Goal: Navigation & Orientation: Find specific page/section

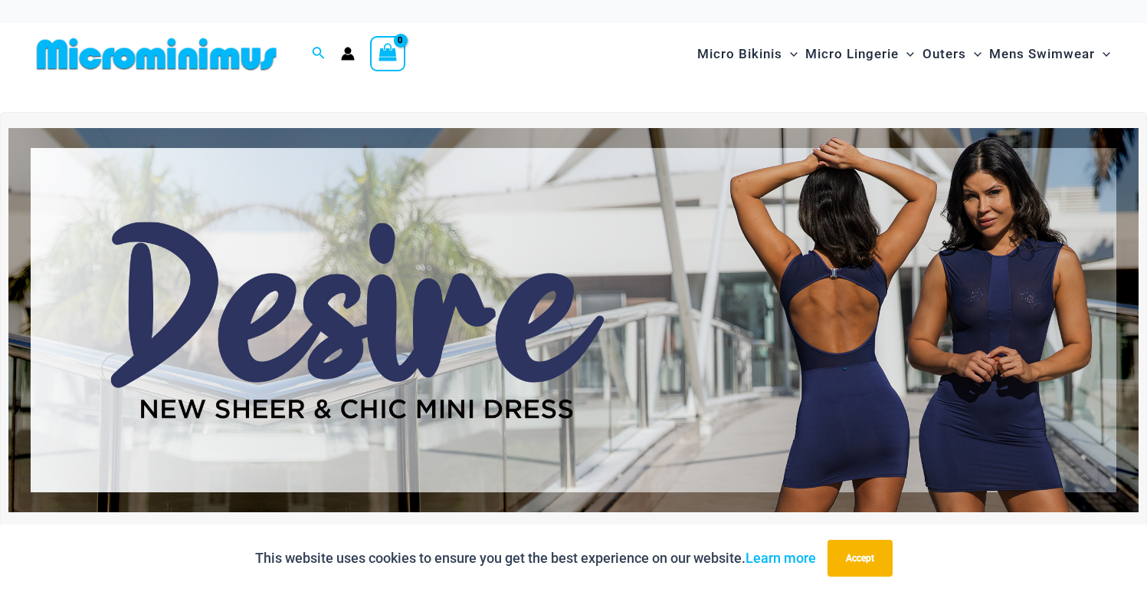
click at [515, 308] on img at bounding box center [573, 320] width 1130 height 384
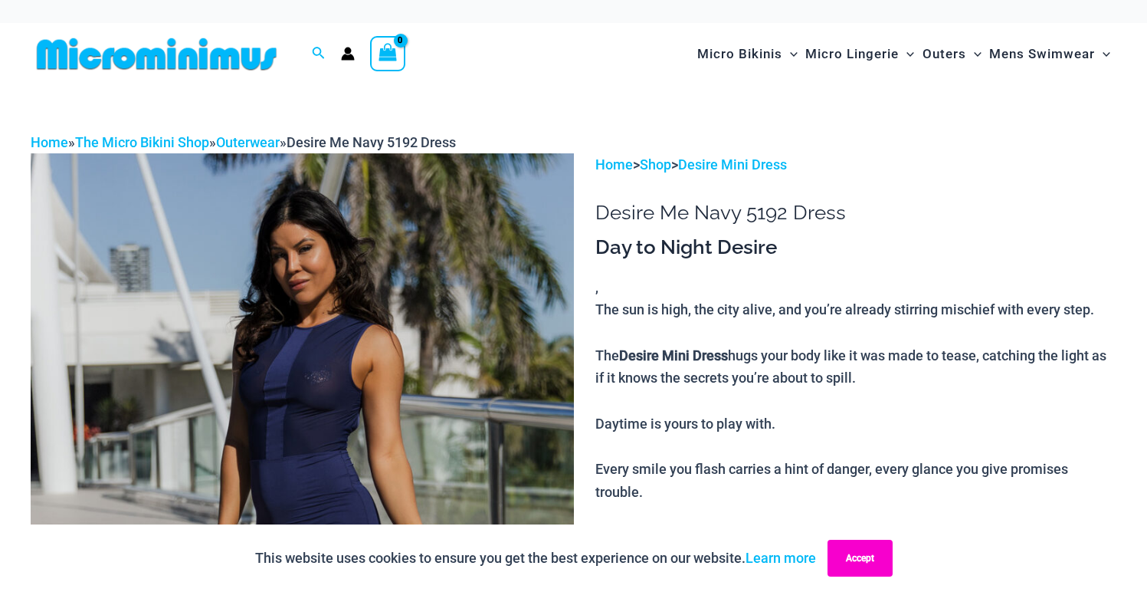
click at [880, 562] on button "Accept" at bounding box center [860, 557] width 65 height 37
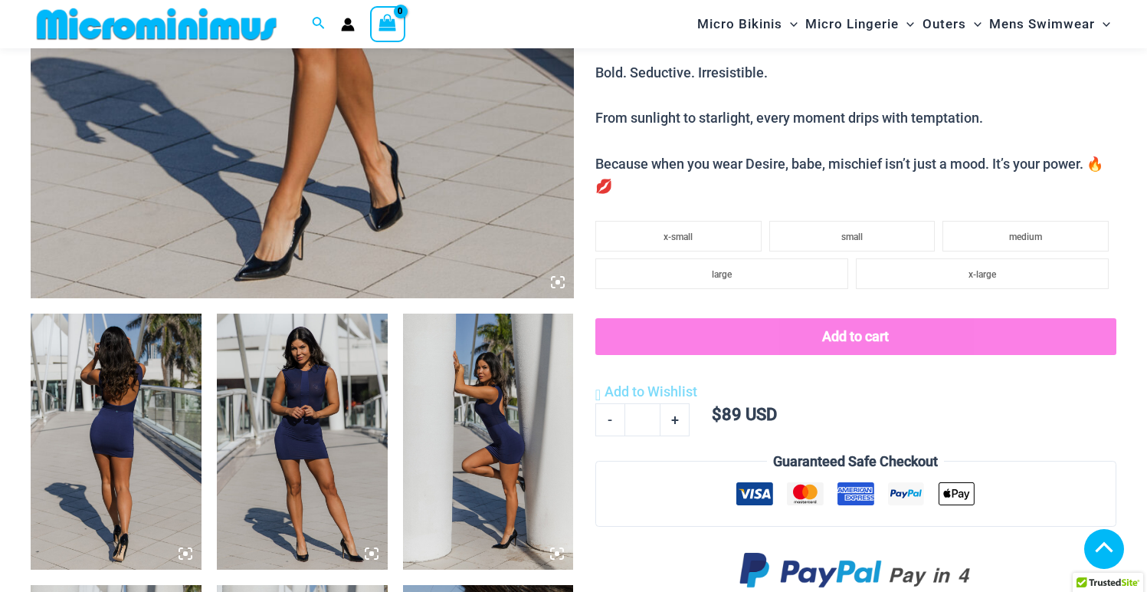
scroll to position [806, 0]
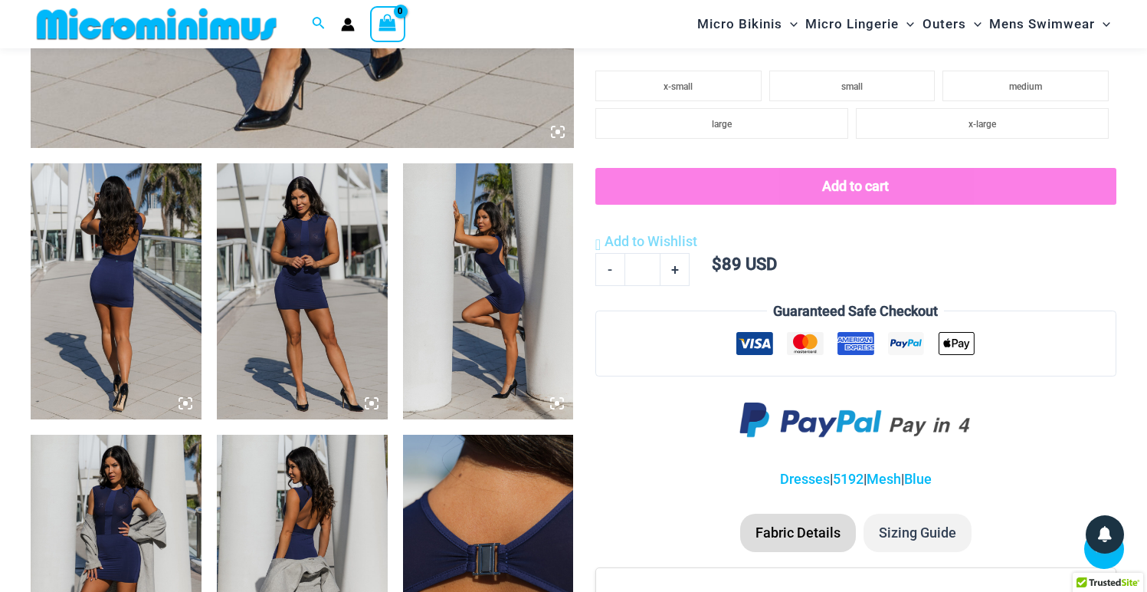
click at [119, 336] on img at bounding box center [116, 291] width 171 height 256
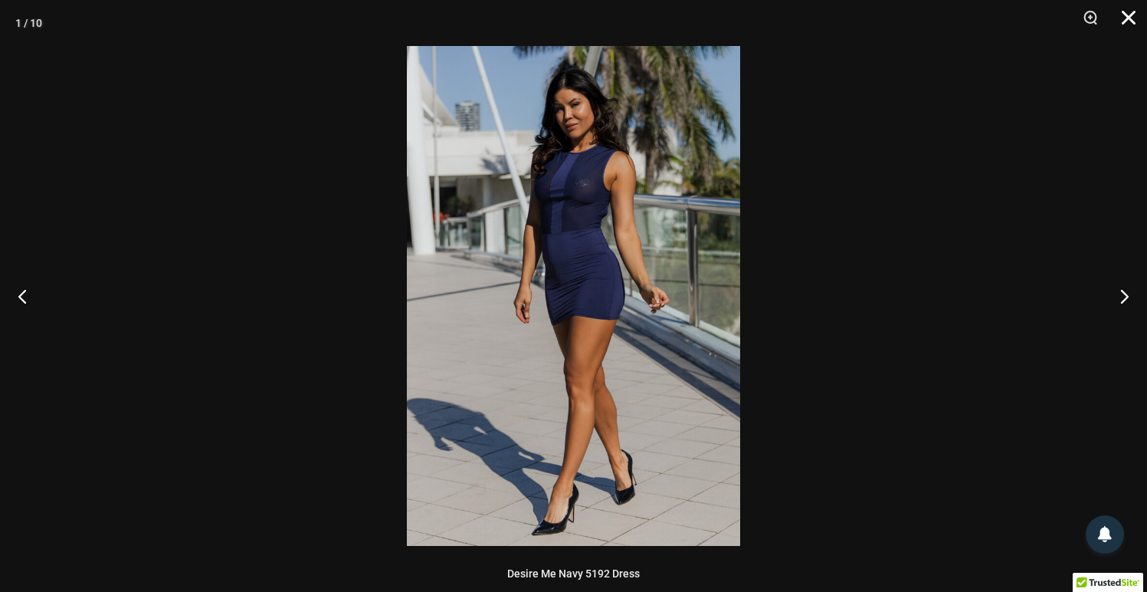
click at [1123, 21] on button "Close" at bounding box center [1123, 23] width 38 height 46
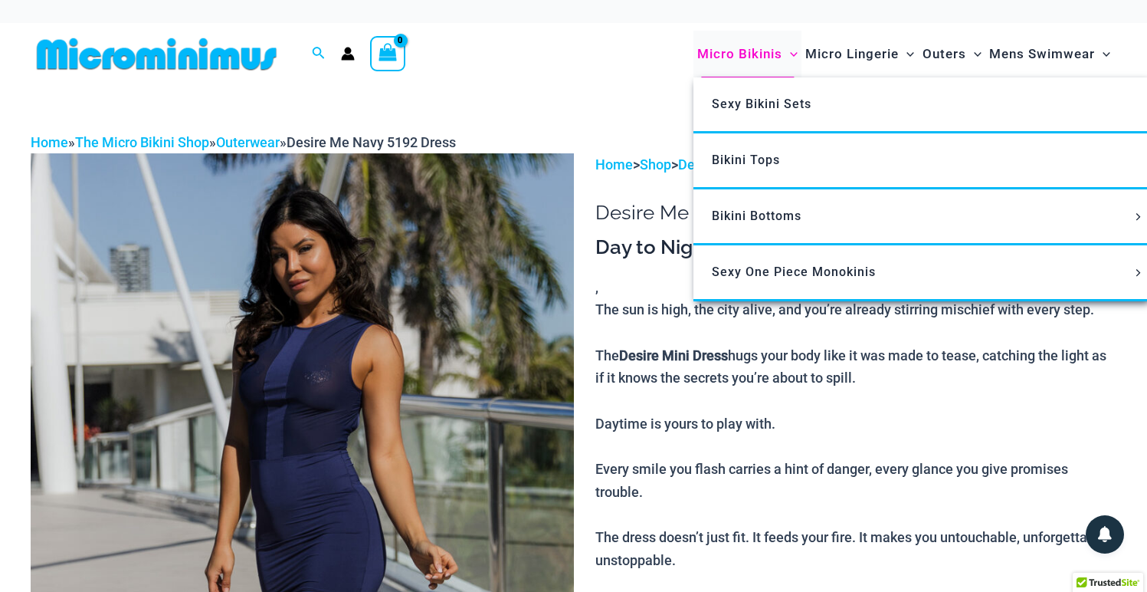
scroll to position [0, 0]
click at [756, 46] on span "Micro Bikinis" at bounding box center [739, 53] width 85 height 39
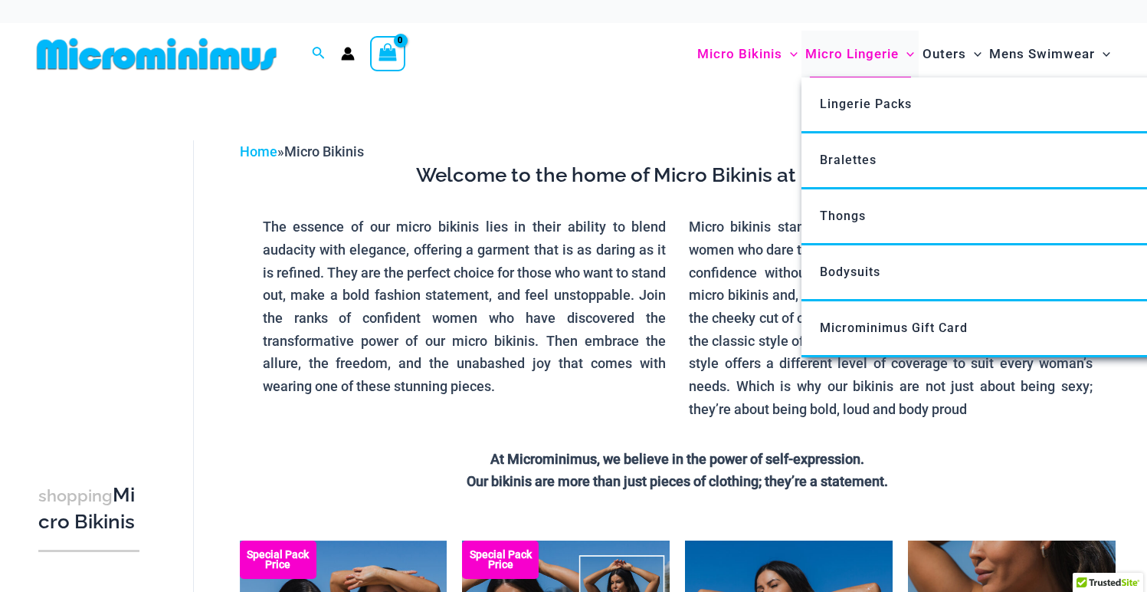
click at [855, 51] on span "Micro Lingerie" at bounding box center [851, 53] width 93 height 39
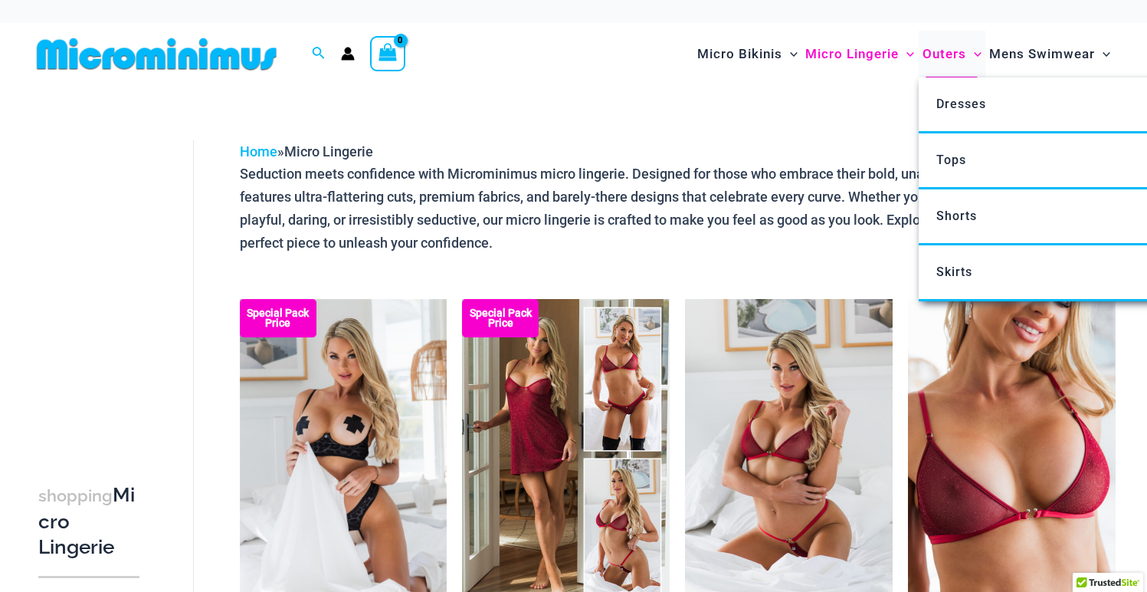
click at [950, 49] on span "Outers" at bounding box center [945, 53] width 44 height 39
